Goal: Transaction & Acquisition: Purchase product/service

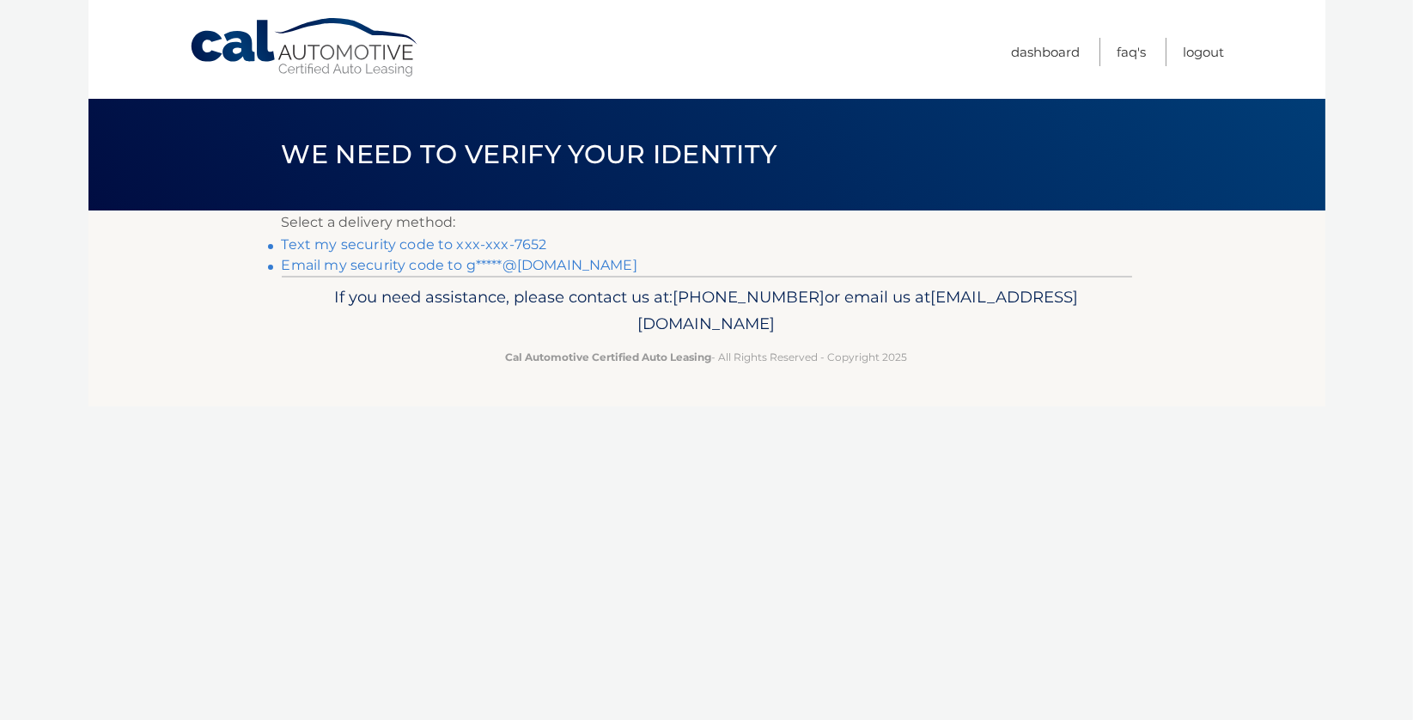
click at [524, 247] on link "Text my security code to xxx-xxx-7652" at bounding box center [414, 244] width 265 height 16
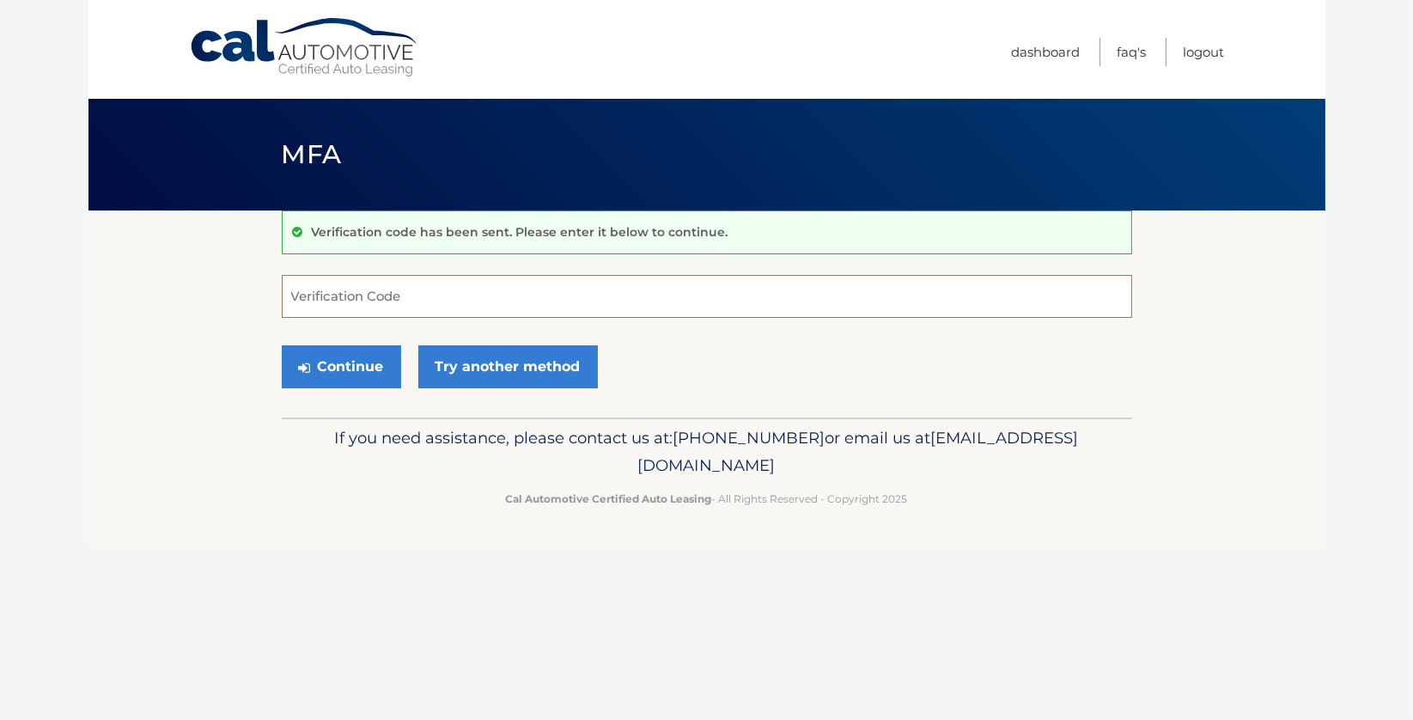
click at [405, 292] on input "Verification Code" at bounding box center [707, 296] width 850 height 43
type input "743165"
click at [327, 370] on button "Continue" at bounding box center [341, 366] width 119 height 43
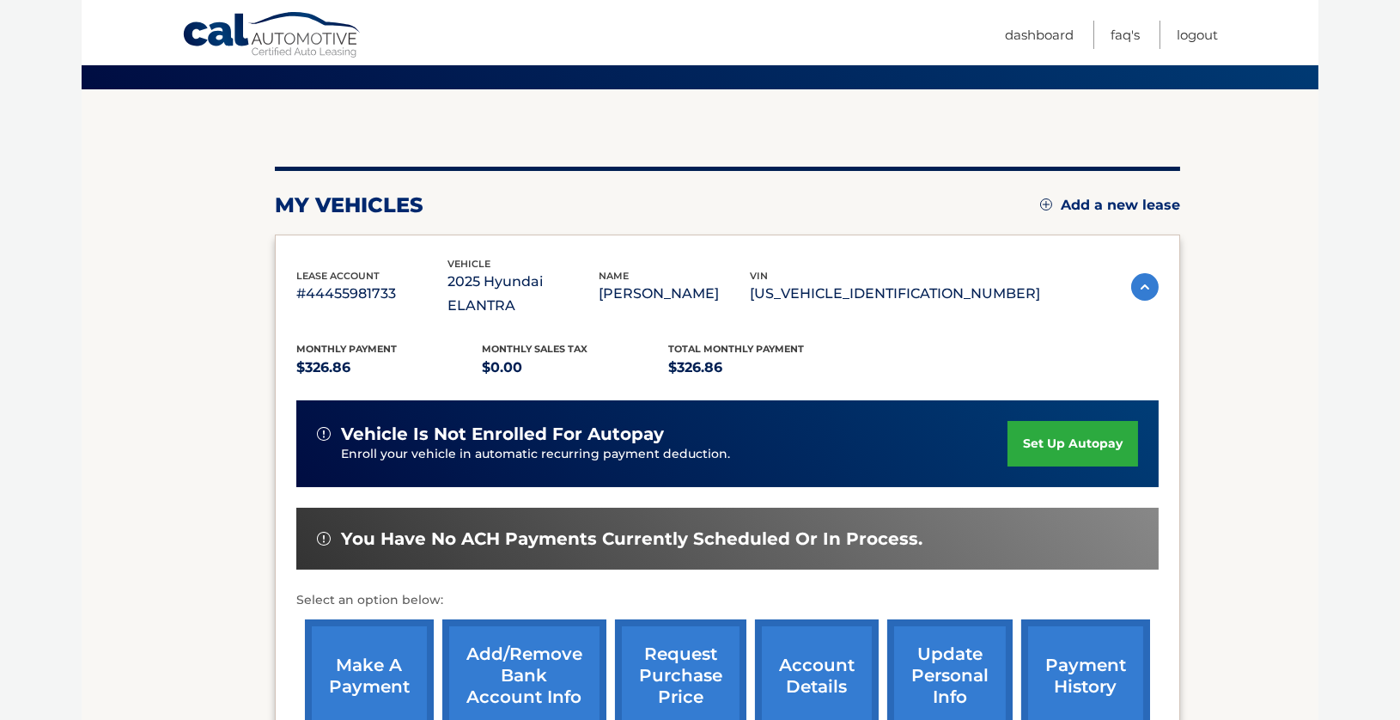
scroll to position [172, 0]
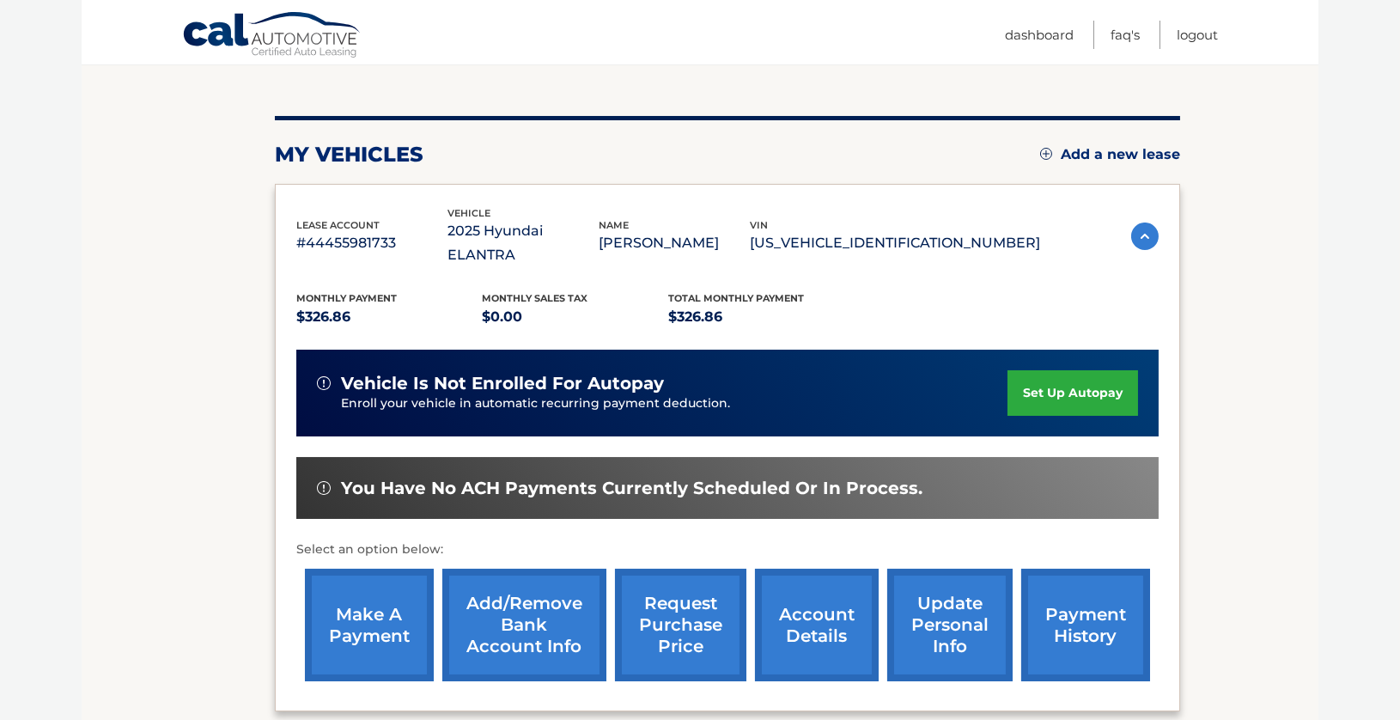
click at [355, 603] on link "make a payment" at bounding box center [369, 625] width 129 height 113
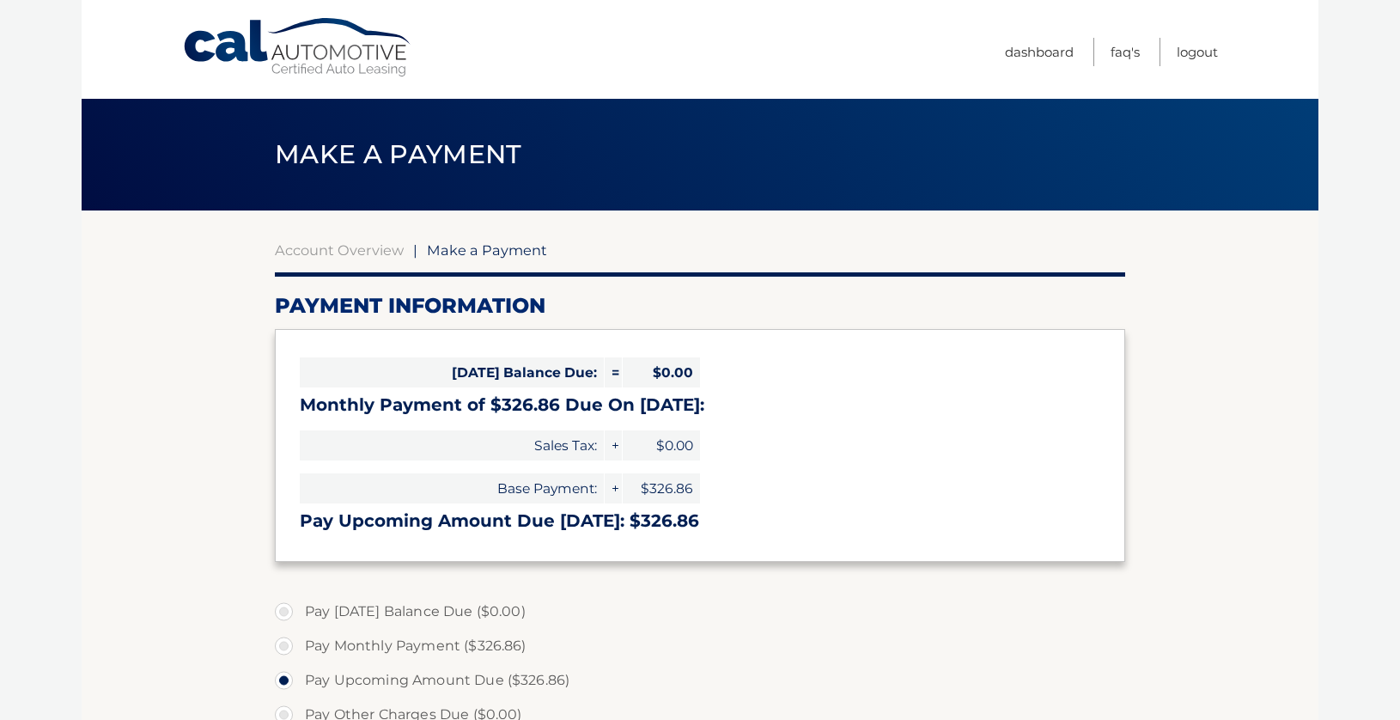
select select "MzYzNjUxNjQtMGJiOS00MjUyLTg1M2ItZmYwOWQwMDc0NThi"
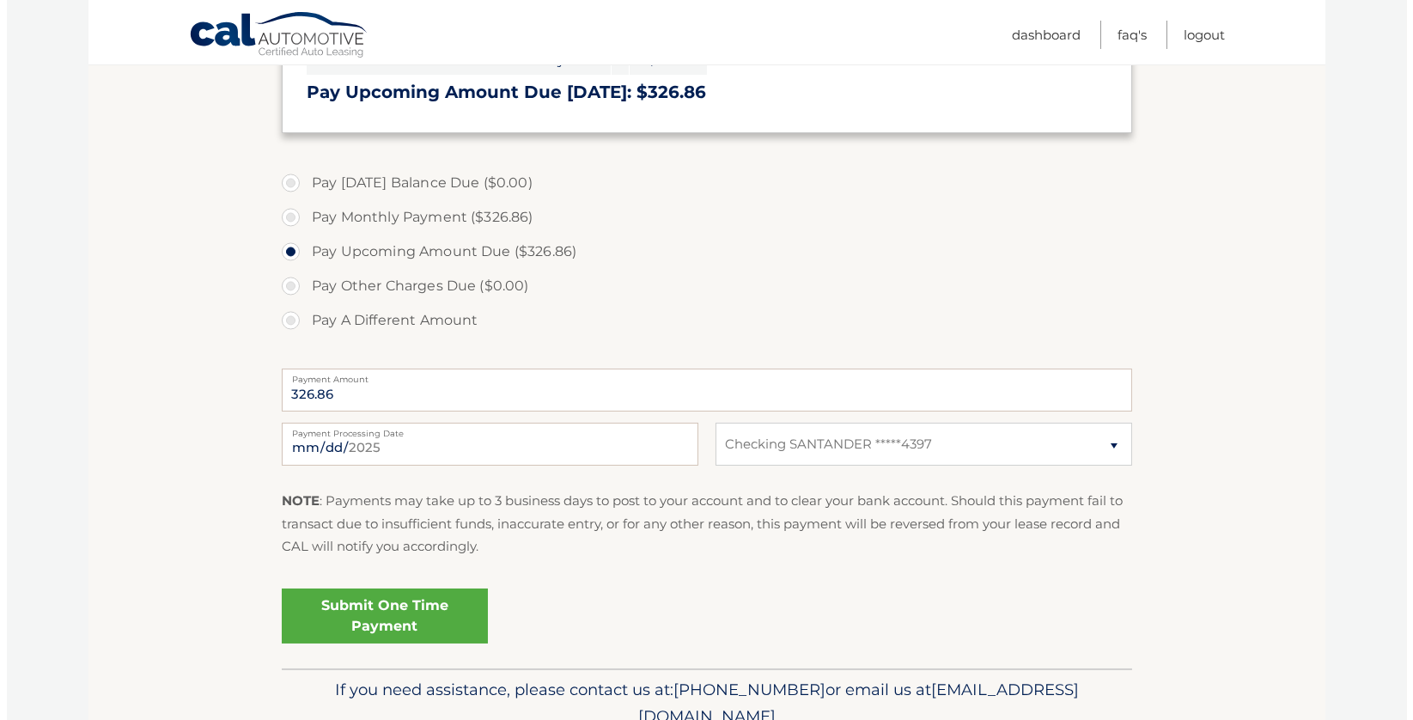
scroll to position [429, 0]
click at [384, 610] on link "Submit One Time Payment" at bounding box center [378, 614] width 206 height 55
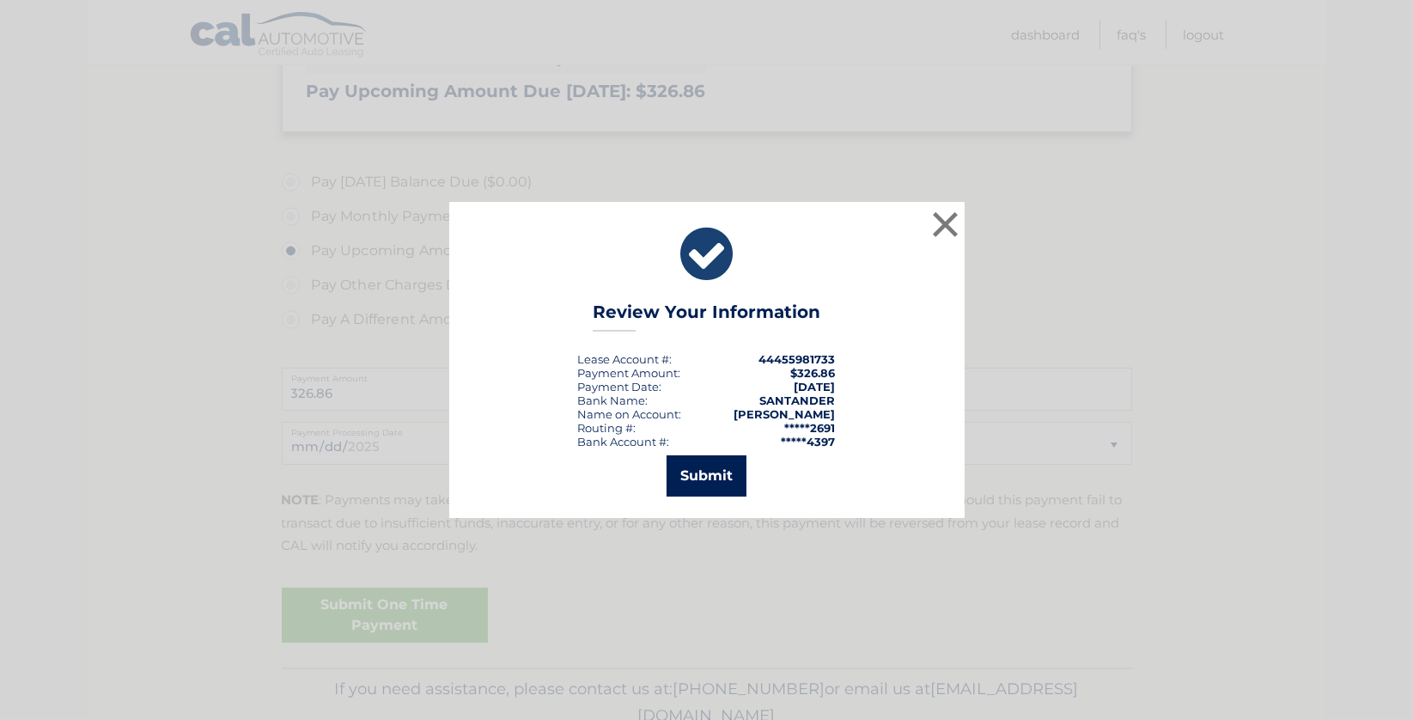
click at [694, 479] on button "Submit" at bounding box center [706, 475] width 80 height 41
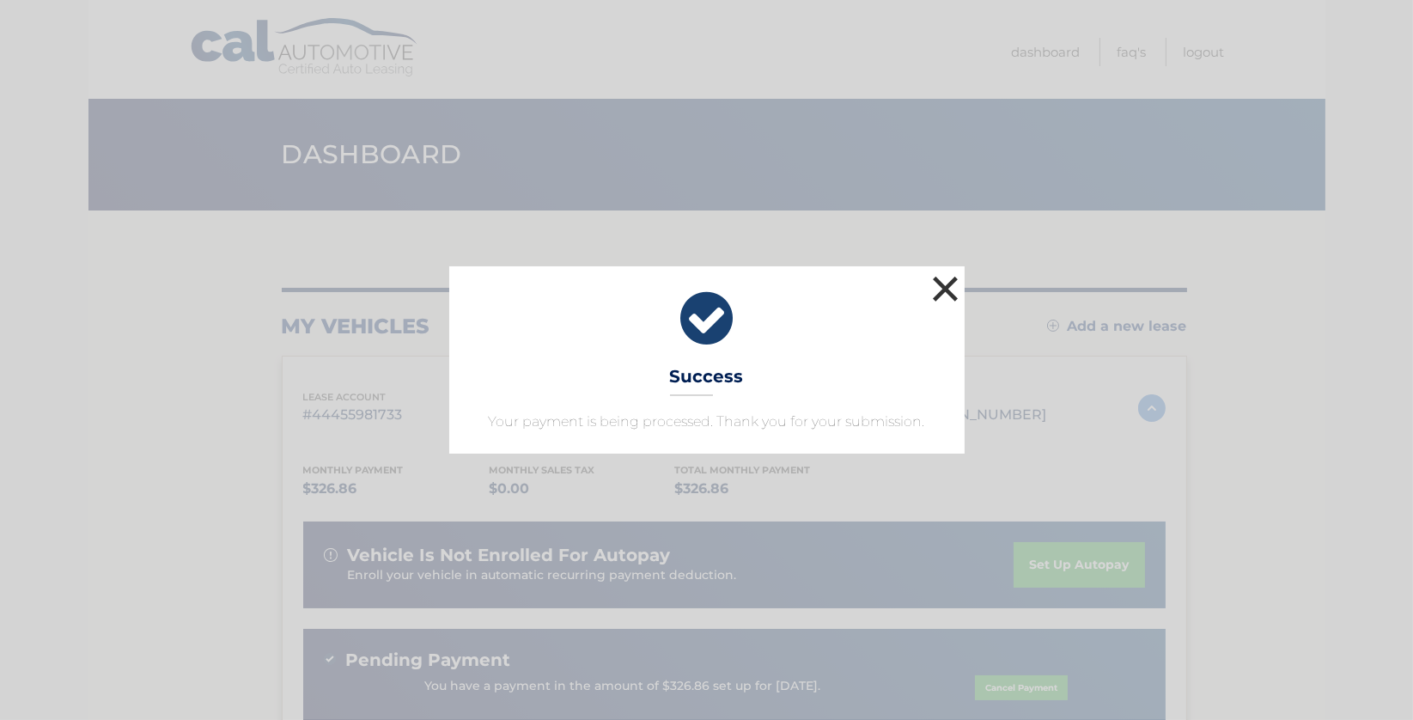
click at [941, 283] on button "×" at bounding box center [945, 288] width 34 height 34
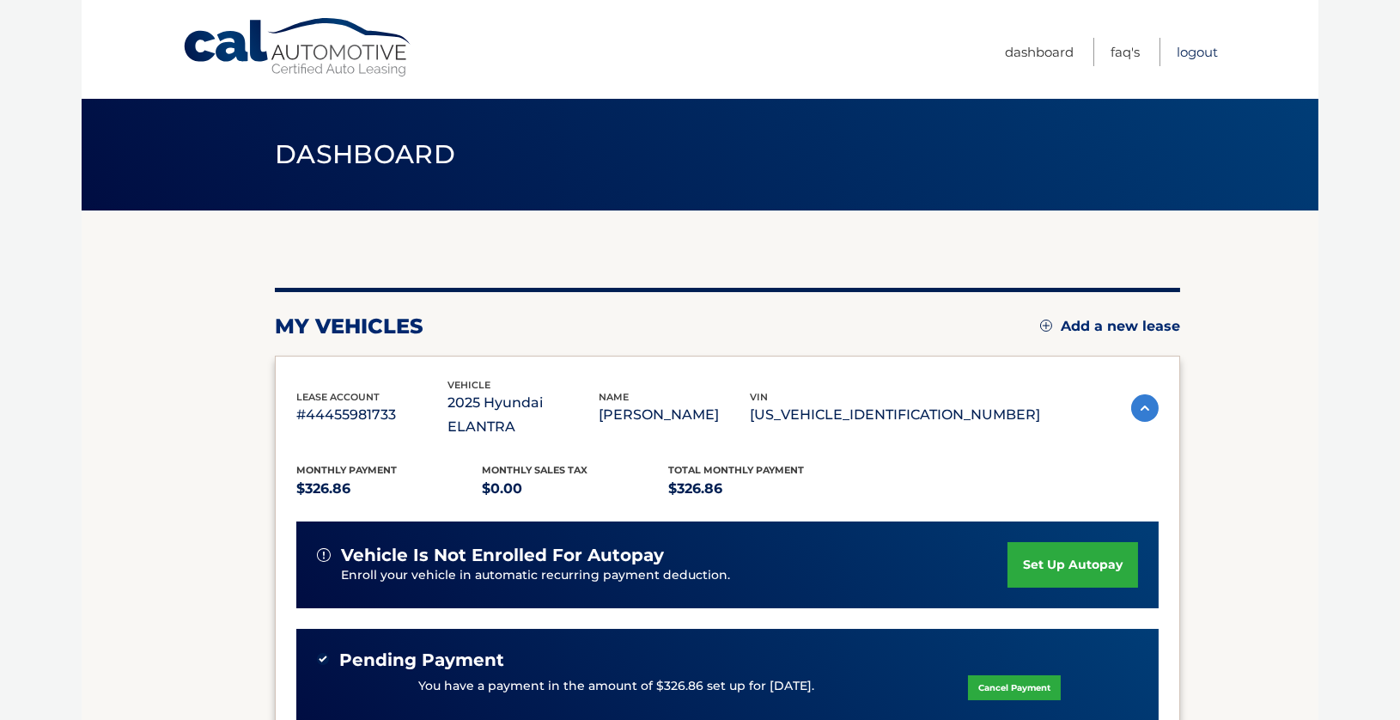
click at [1198, 52] on link "Logout" at bounding box center [1197, 52] width 41 height 28
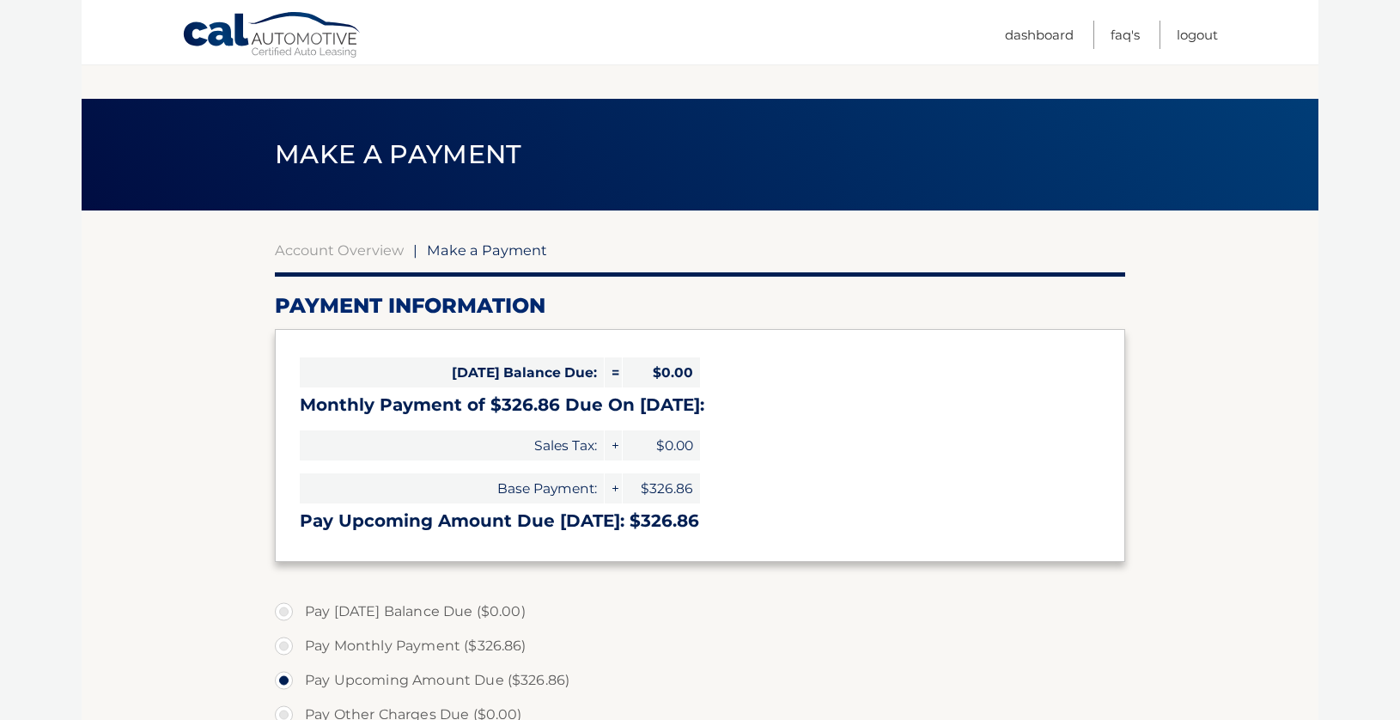
select select "MzYzNjUxNjQtMGJiOS00MjUyLTg1M2ItZmYwOWQwMDc0NThi"
